Goal: Communication & Community: Ask a question

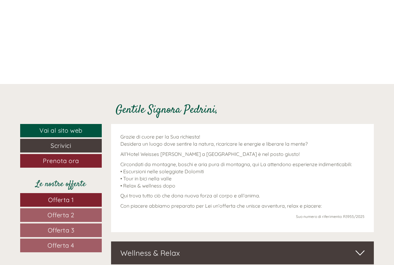
scroll to position [124, 0]
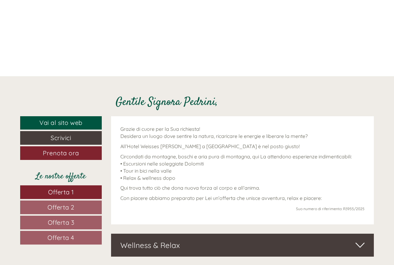
click at [78, 192] on link "Offerta 1" at bounding box center [61, 192] width 82 height 14
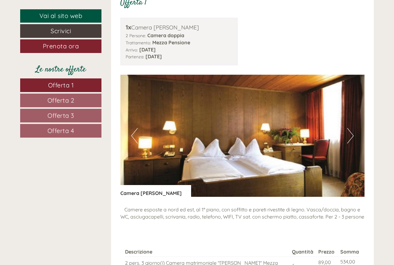
scroll to position [422, 0]
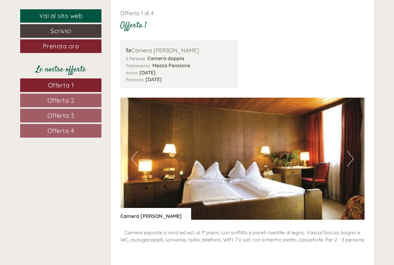
click at [72, 99] on span "Offerta 2" at bounding box center [60, 100] width 27 height 8
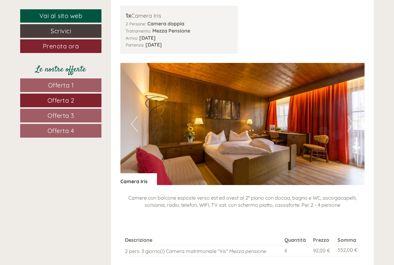
scroll to position [547, 0]
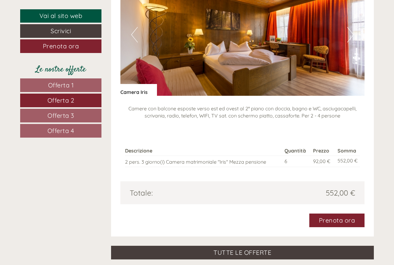
click at [74, 100] on span "Offerta 2" at bounding box center [60, 100] width 27 height 8
click at [70, 116] on span "Offerta 3" at bounding box center [60, 116] width 27 height 8
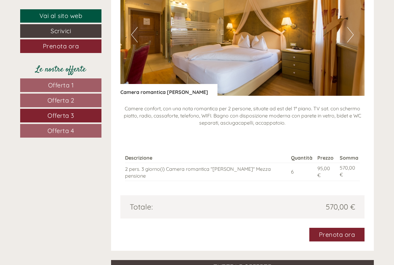
click at [74, 128] on span "Offerta 4" at bounding box center [60, 131] width 27 height 8
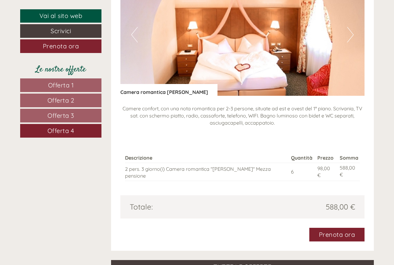
click at [71, 82] on span "Offerta 1" at bounding box center [61, 85] width 26 height 8
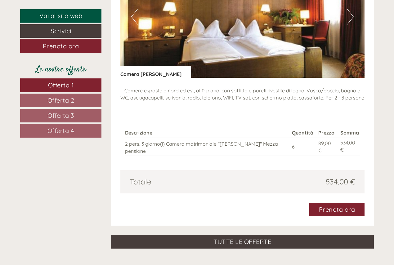
scroll to position [578, 0]
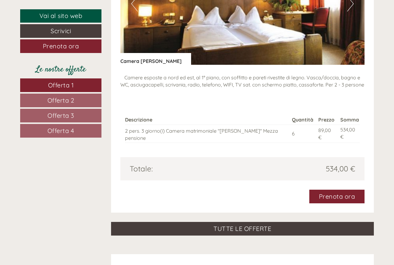
click at [77, 99] on link "Offerta 2" at bounding box center [60, 101] width 81 height 14
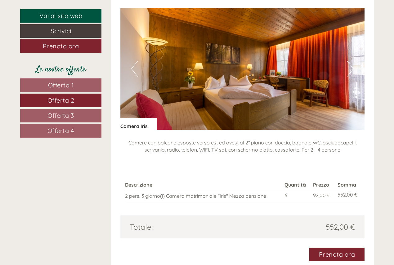
scroll to position [516, 0]
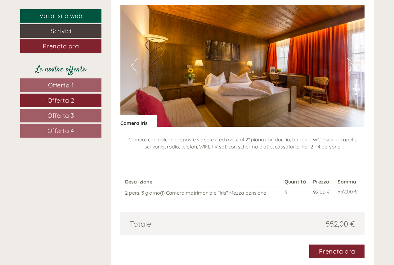
click at [75, 114] on link "Offerta 3" at bounding box center [60, 116] width 81 height 14
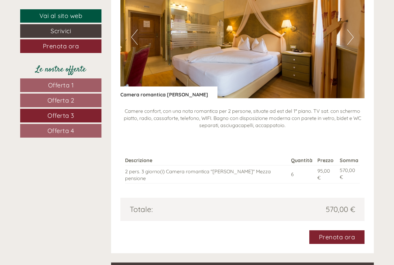
scroll to position [547, 0]
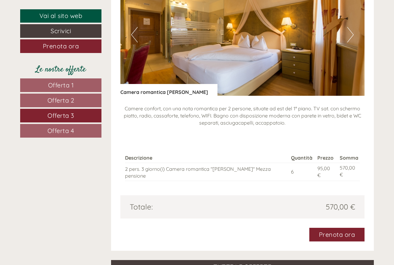
click at [77, 81] on link "Offerta 1" at bounding box center [60, 85] width 81 height 14
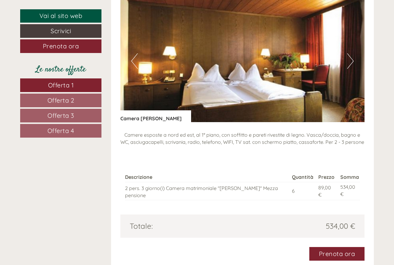
scroll to position [516, 0]
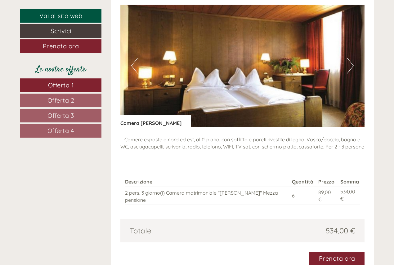
click at [349, 64] on button "Next" at bounding box center [350, 66] width 7 height 16
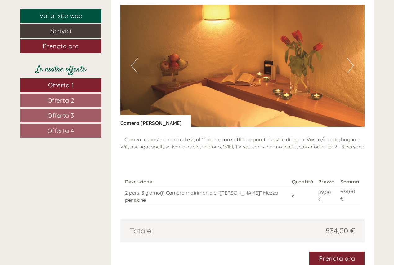
click at [349, 64] on button "Next" at bounding box center [350, 66] width 7 height 16
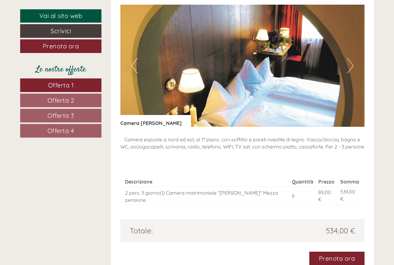
click at [349, 64] on button "Next" at bounding box center [350, 66] width 7 height 16
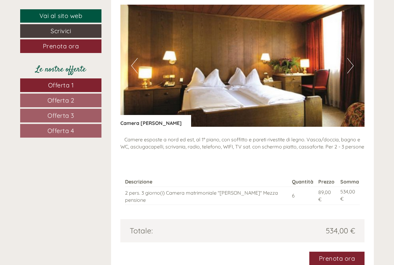
click at [349, 66] on button "Next" at bounding box center [350, 66] width 7 height 16
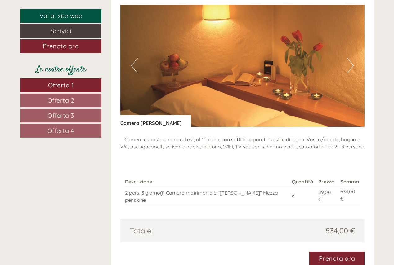
click at [349, 66] on button "Next" at bounding box center [350, 66] width 7 height 16
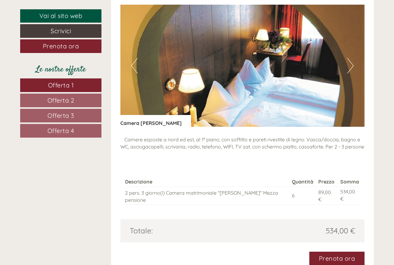
click at [349, 66] on button "Next" at bounding box center [350, 66] width 7 height 16
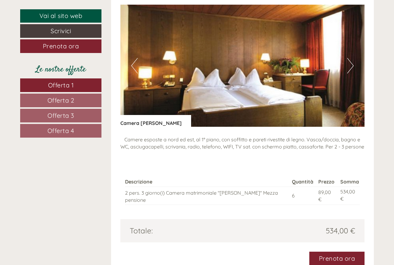
click at [349, 66] on button "Next" at bounding box center [350, 66] width 7 height 16
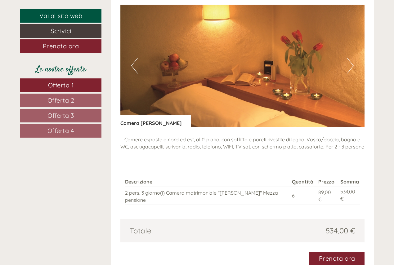
click at [349, 66] on button "Next" at bounding box center [350, 66] width 7 height 16
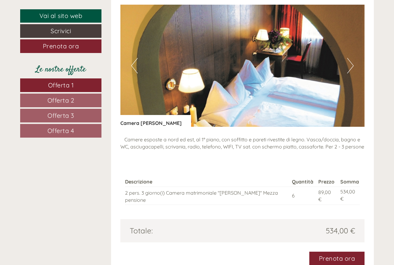
click at [82, 101] on link "Offerta 2" at bounding box center [60, 101] width 81 height 14
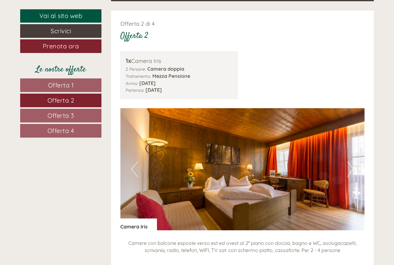
scroll to position [422, 0]
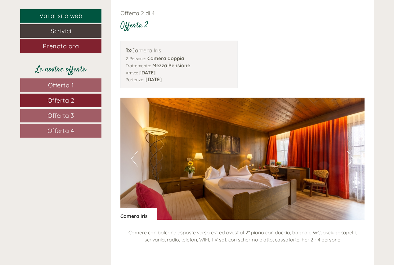
click at [350, 154] on button "Next" at bounding box center [350, 159] width 7 height 16
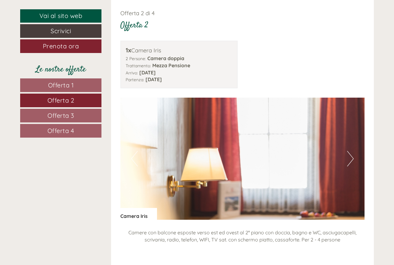
click at [350, 154] on button "Next" at bounding box center [350, 159] width 7 height 16
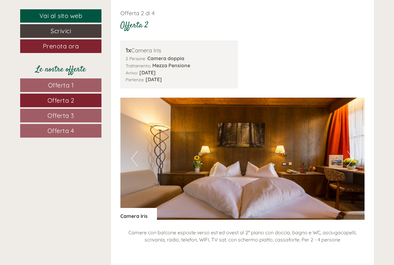
click at [350, 154] on button "Next" at bounding box center [350, 159] width 7 height 16
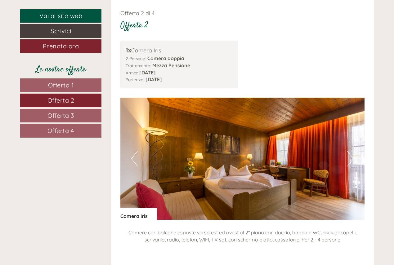
click at [350, 154] on button "Next" at bounding box center [350, 159] width 7 height 16
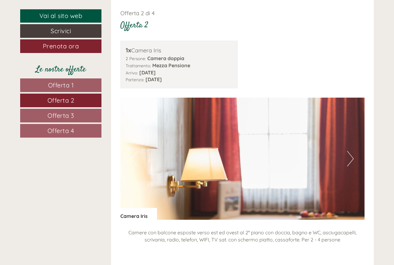
click at [349, 152] on button "Next" at bounding box center [350, 159] width 7 height 16
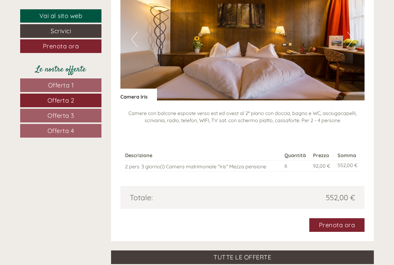
scroll to position [578, 0]
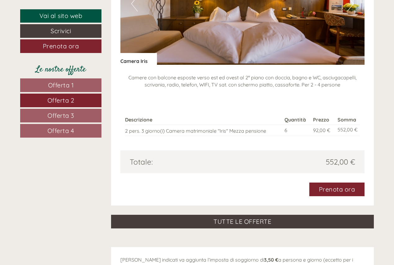
click at [75, 112] on link "Offerta 3" at bounding box center [60, 116] width 81 height 14
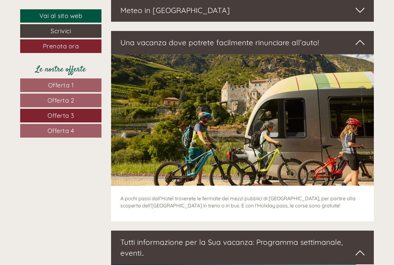
scroll to position [919, 0]
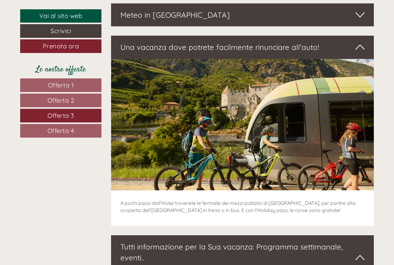
click at [356, 42] on icon at bounding box center [359, 47] width 9 height 11
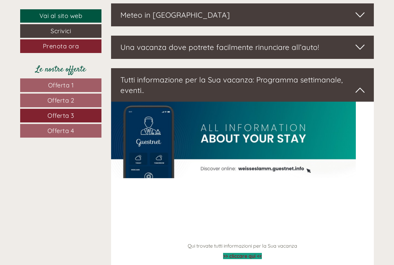
click at [356, 42] on icon at bounding box center [359, 47] width 9 height 11
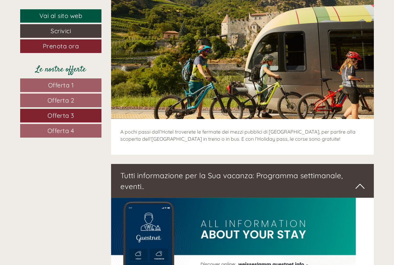
scroll to position [1012, 0]
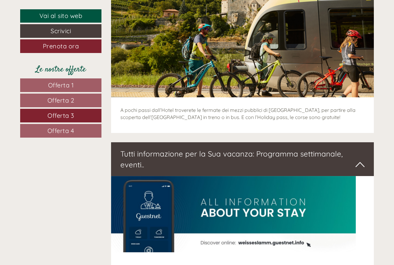
click at [360, 159] on icon at bounding box center [359, 164] width 9 height 11
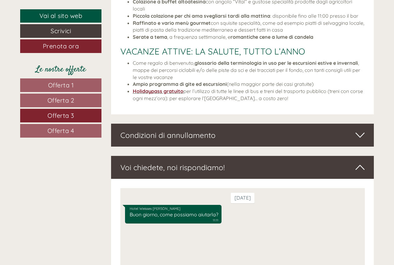
scroll to position [1260, 0]
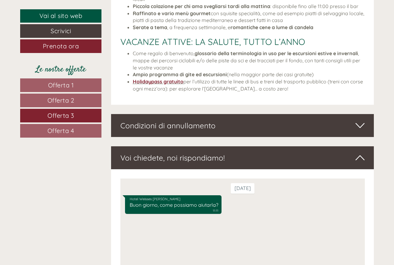
click at [362, 153] on icon at bounding box center [359, 158] width 9 height 11
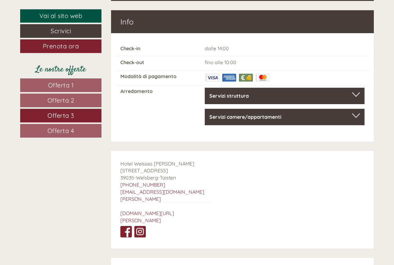
scroll to position [1615, 0]
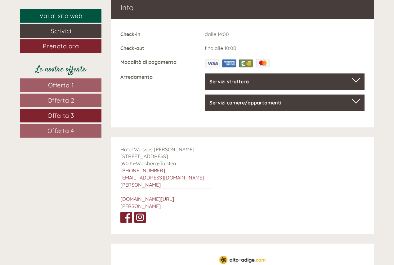
click at [78, 83] on link "Offerta 1" at bounding box center [60, 85] width 81 height 14
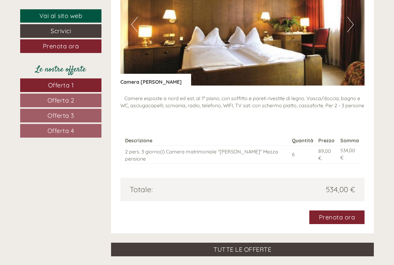
scroll to position [578, 0]
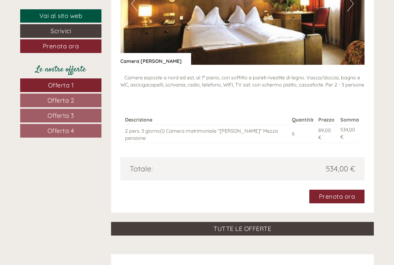
click at [84, 99] on link "Offerta 2" at bounding box center [60, 101] width 81 height 14
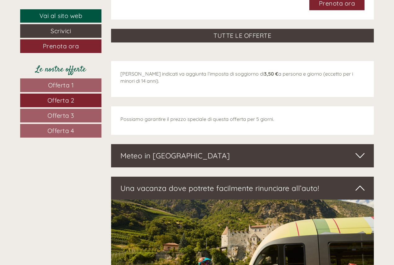
scroll to position [795, 0]
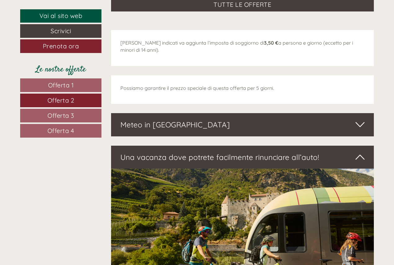
click at [358, 122] on icon at bounding box center [359, 124] width 9 height 11
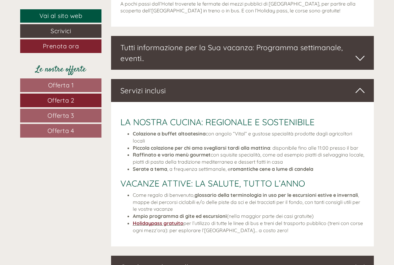
scroll to position [1198, 0]
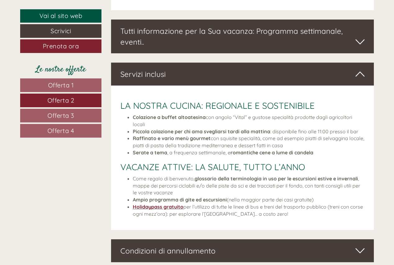
click at [360, 41] on icon at bounding box center [359, 42] width 9 height 11
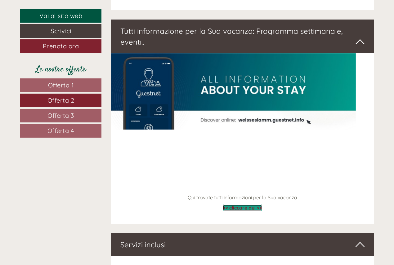
click at [247, 205] on span ">> cliccare qui <<" at bounding box center [242, 208] width 39 height 6
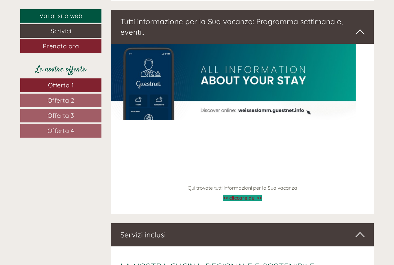
scroll to position [1954, 0]
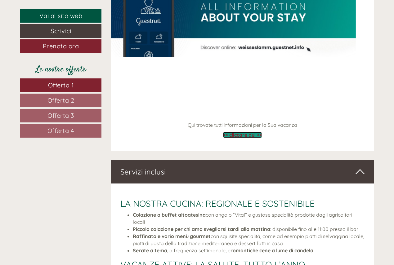
click at [249, 132] on span ">> cliccare qui <<" at bounding box center [242, 135] width 39 height 6
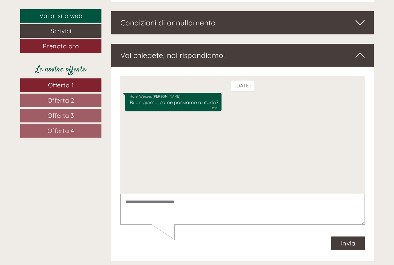
scroll to position [2295, 0]
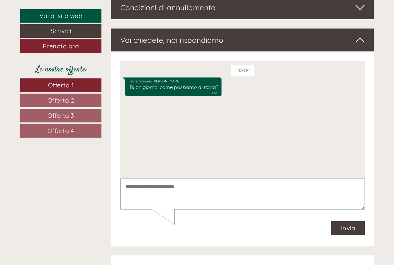
click at [143, 191] on textarea at bounding box center [242, 193] width 244 height 31
drag, startPoint x: 183, startPoint y: 189, endPoint x: 135, endPoint y: 182, distance: 48.2
click at [135, 182] on textarea at bounding box center [242, 193] width 244 height 31
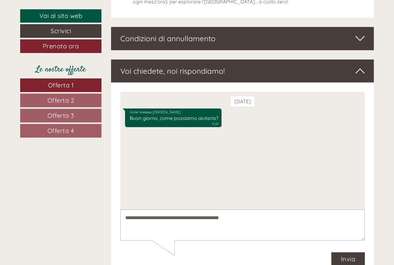
scroll to position [2450, 0]
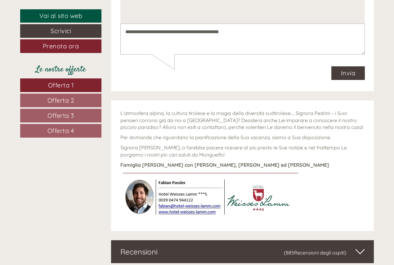
click at [247, 35] on textarea "**********" at bounding box center [242, 39] width 244 height 31
type textarea "**********"
click at [345, 72] on button "Invia" at bounding box center [348, 73] width 34 height 14
click at [147, 32] on textarea at bounding box center [242, 39] width 244 height 31
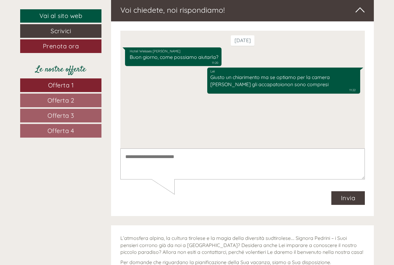
scroll to position [2264, 0]
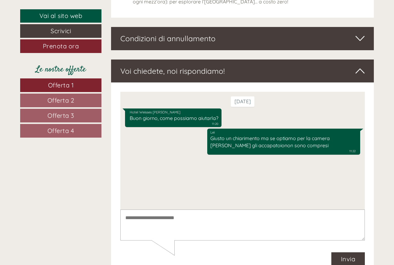
click at [145, 218] on textarea at bounding box center [242, 224] width 244 height 31
click at [260, 141] on div "[PERSON_NAME] un chiarimento ma se optiamo per la camera [PERSON_NAME] gli acca…" at bounding box center [283, 141] width 153 height 26
click at [132, 218] on textarea at bounding box center [242, 224] width 244 height 31
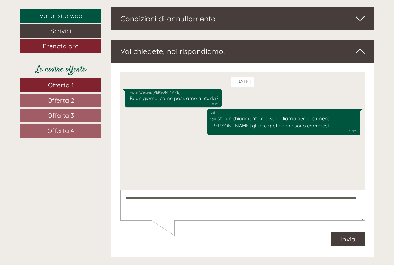
scroll to position [2295, 0]
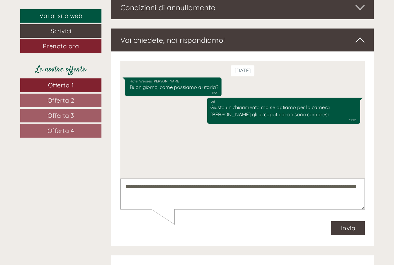
drag, startPoint x: 137, startPoint y: 194, endPoint x: 182, endPoint y: 196, distance: 44.8
click at [182, 196] on textarea "**********" at bounding box center [242, 193] width 244 height 31
type textarea "**********"
click at [163, 195] on textarea "**********" at bounding box center [242, 193] width 244 height 31
click at [351, 228] on button "Invia" at bounding box center [348, 228] width 34 height 14
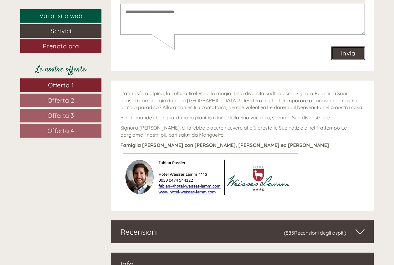
scroll to position [2513, 0]
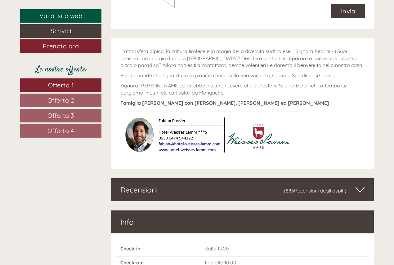
click at [357, 185] on icon at bounding box center [359, 190] width 9 height 11
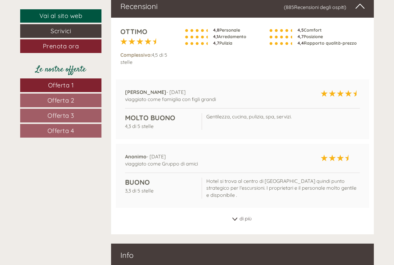
scroll to position [2699, 0]
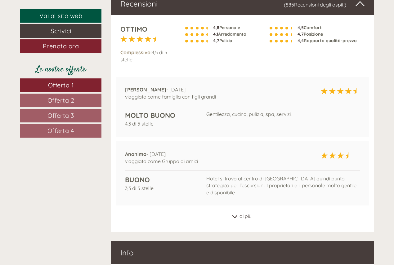
click at [238, 210] on div "di più" at bounding box center [242, 216] width 263 height 12
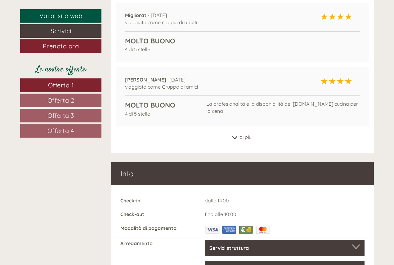
scroll to position [2916, 0]
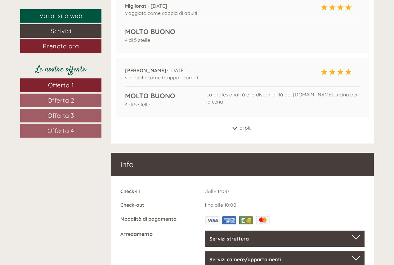
click at [236, 127] on icon at bounding box center [235, 128] width 6 height 3
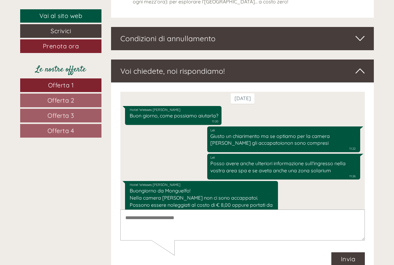
scroll to position [0, 0]
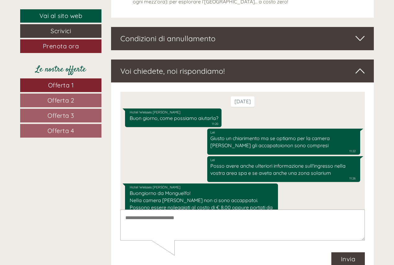
click at [71, 98] on span "Offerta 2" at bounding box center [60, 100] width 27 height 8
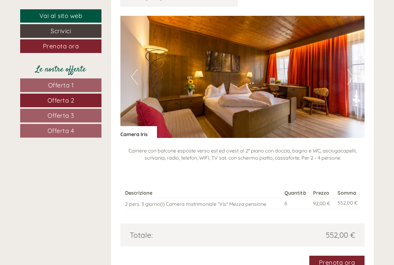
scroll to position [516, 0]
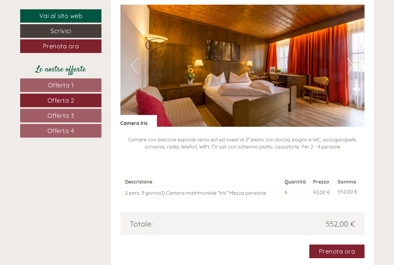
click at [74, 114] on link "Offerta 3" at bounding box center [60, 116] width 81 height 14
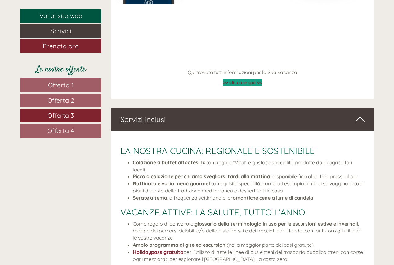
scroll to position [1136, 0]
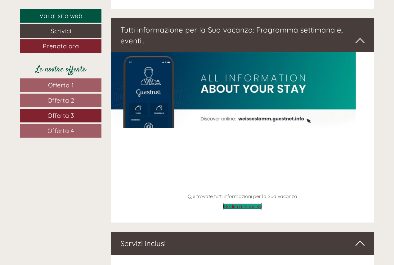
click at [247, 203] on span ">> cliccare qui <<" at bounding box center [242, 206] width 39 height 6
